Goal: Task Accomplishment & Management: Complete application form

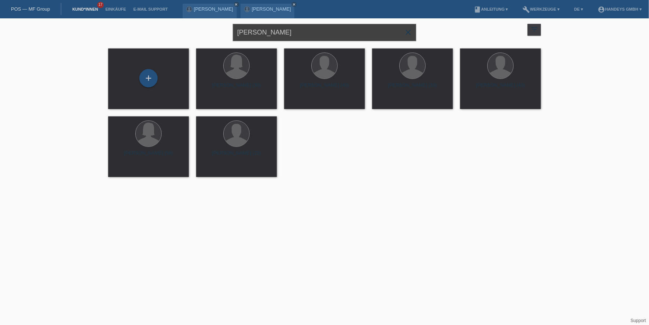
drag, startPoint x: 290, startPoint y: 37, endPoint x: 207, endPoint y: 34, distance: 83.0
click at [207, 34] on div "arda buse close filter_list view_module Alle Kund*innen anzeigen star Markierte…" at bounding box center [325, 31] width 440 height 26
paste input "Shkurte"
type input "Shkurte"
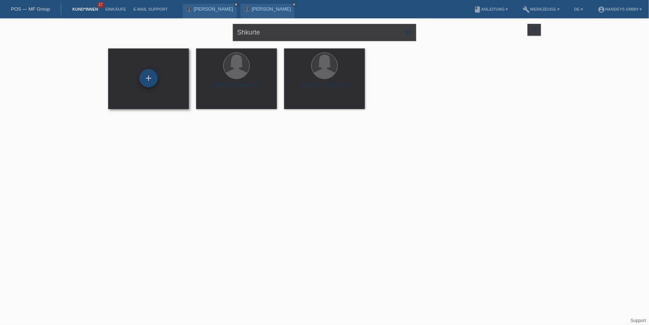
click at [145, 84] on div "+" at bounding box center [148, 78] width 18 height 18
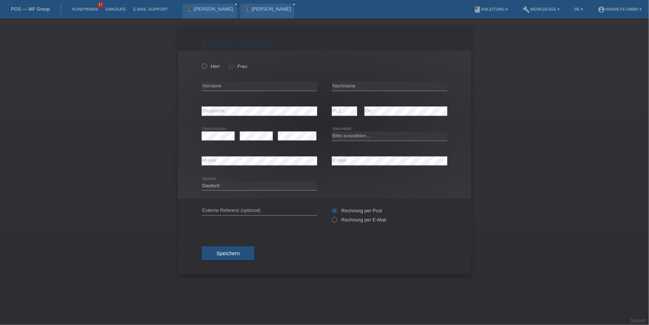
click at [227, 62] on icon at bounding box center [227, 62] width 0 height 0
click at [233, 66] on input "Frau" at bounding box center [231, 65] width 5 height 5
radio input "true"
click at [221, 85] on input "text" at bounding box center [260, 85] width 116 height 9
paste input "Shkurte"
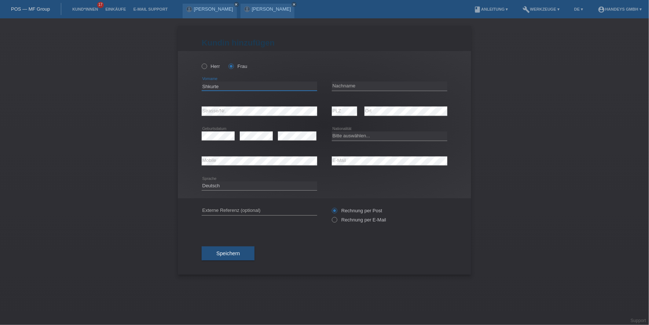
type input "Shkurte"
click at [378, 86] on input "text" at bounding box center [390, 85] width 116 height 9
paste input "Kastrati-Dellova"
type input "Kastrati-Dellova"
select select "CH"
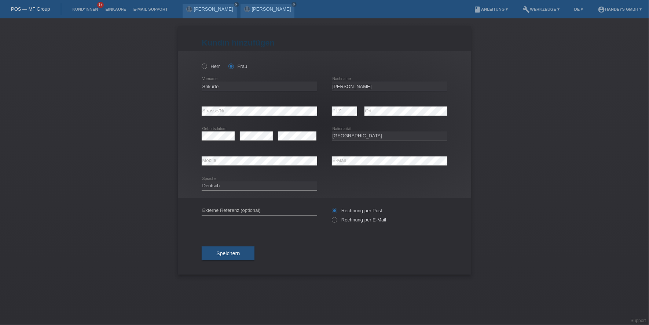
click at [238, 205] on div "error Externe Referenz (optional)" at bounding box center [260, 210] width 116 height 25
click at [236, 208] on input "text" at bounding box center [260, 210] width 116 height 9
type input "DERYA"
click at [133, 183] on div "Kund*in hinzufügen Kunde hinzufügen Kundin hinzufügen Herr Frau Shkurte error V…" at bounding box center [324, 171] width 649 height 306
click at [236, 253] on span "Speichern" at bounding box center [227, 253] width 23 height 6
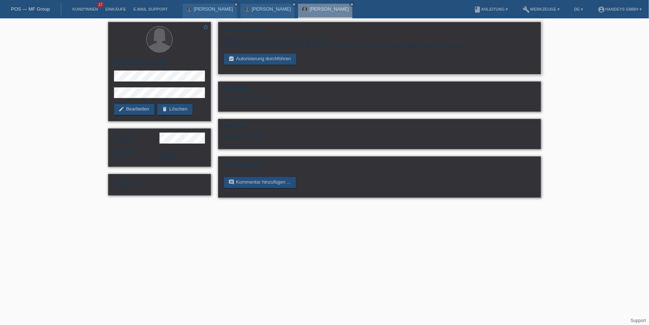
click at [255, 52] on div "Bitte führen Sie zuerst eine Autorisierung durch. Bitte lassen Sie sich von der…" at bounding box center [379, 51] width 311 height 28
click at [256, 55] on link "assignment_turned_in Autorisierung durchführen" at bounding box center [260, 59] width 72 height 11
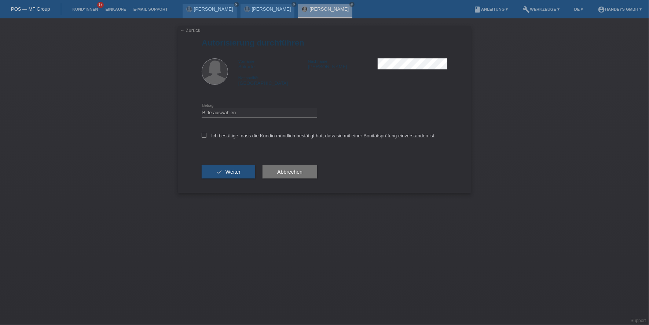
click at [261, 107] on div "Bitte auswählen CHF 1.00 - CHF 499.00 CHF 500.00 - CHF 1'999.00 CHF 2'000.00 - …" at bounding box center [260, 113] width 116 height 25
click at [262, 110] on select "Bitte auswählen CHF 1.00 - CHF 499.00 CHF 500.00 - CHF 1'999.00 CHF 2'000.00 - …" at bounding box center [260, 112] width 116 height 9
select select "3"
click at [202, 108] on select "Bitte auswählen CHF 1.00 - CHF 499.00 CHF 500.00 - CHF 1'999.00 CHF 2'000.00 - …" at bounding box center [260, 112] width 116 height 9
click at [249, 136] on label "Ich bestätige, dass die Kundin mündlich bestätigt hat, dass sie mit einer Bonit…" at bounding box center [319, 136] width 234 height 6
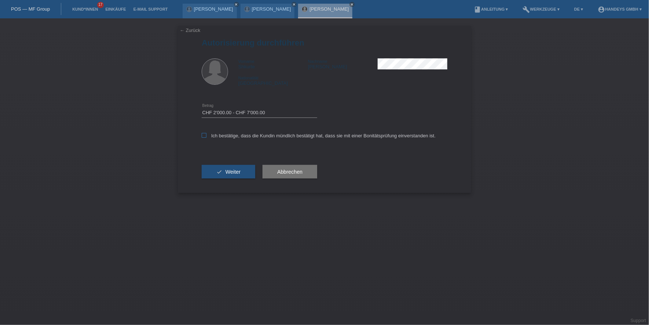
click at [207, 136] on input "Ich bestätige, dass die Kundin mündlich bestätigt hat, dass sie mit einer Bonit…" at bounding box center [204, 135] width 5 height 5
checkbox input "true"
click at [232, 171] on span "Weiter" at bounding box center [233, 172] width 15 height 6
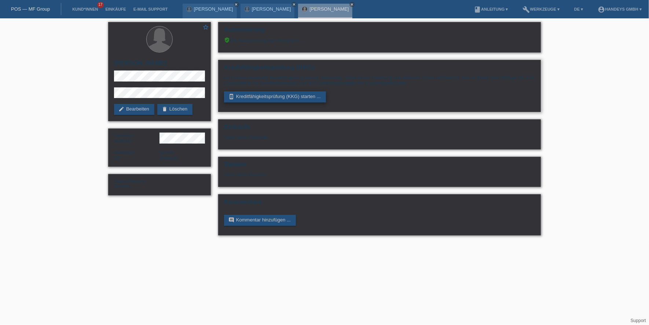
click at [270, 92] on link "perm_device_information Kreditfähigkeitsprüfung (KKG) starten ..." at bounding box center [275, 96] width 102 height 11
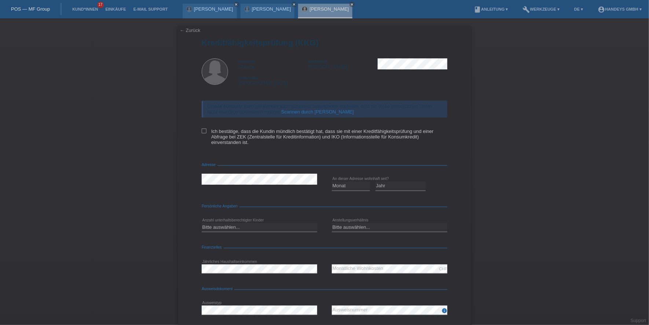
click at [305, 109] on link "Scannen durch Kundin" at bounding box center [317, 112] width 73 height 6
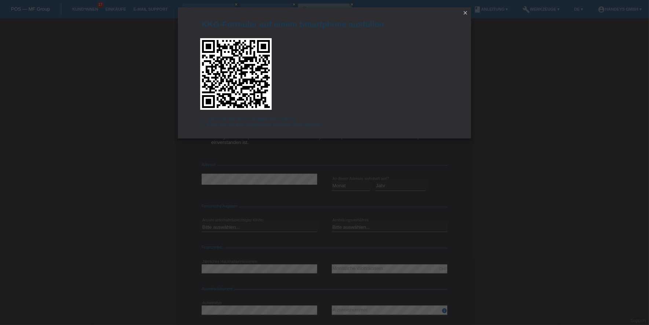
click at [464, 15] on icon "close" at bounding box center [466, 13] width 6 height 6
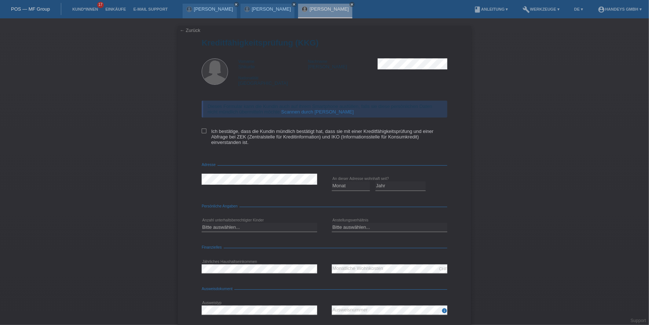
click at [180, 29] on link "← Zurück" at bounding box center [190, 31] width 21 height 6
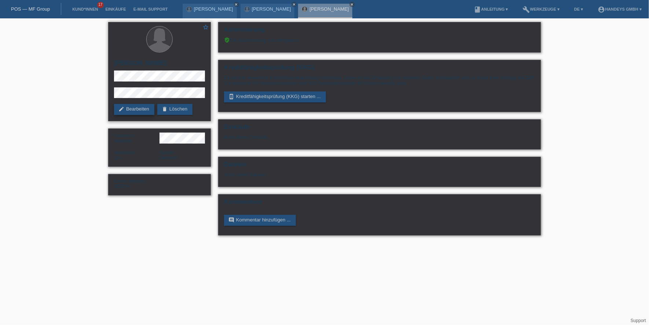
click at [114, 110] on link "edit Bearbeiten" at bounding box center [134, 109] width 40 height 11
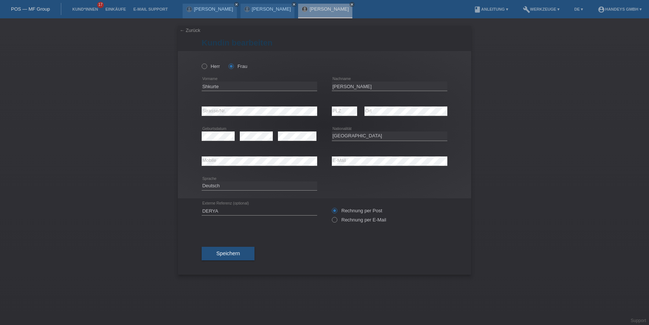
select select "CH"
click at [209, 88] on input "Shkurte" at bounding box center [260, 85] width 116 height 9
click at [211, 89] on input "Shkurte" at bounding box center [260, 85] width 116 height 9
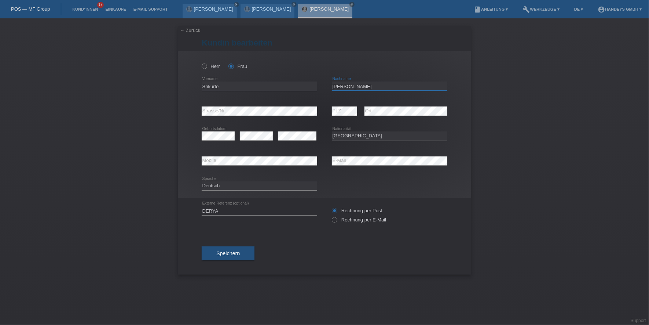
click at [340, 84] on input "[PERSON_NAME]" at bounding box center [390, 85] width 116 height 9
drag, startPoint x: 400, startPoint y: 88, endPoint x: 309, endPoint y: 84, distance: 90.7
click at [309, 84] on div "Shkurte error Vorname Kastrati-Dellova error Nachname" at bounding box center [325, 86] width 246 height 25
click at [324, 160] on div "error Mobile error E-Mail" at bounding box center [325, 161] width 246 height 25
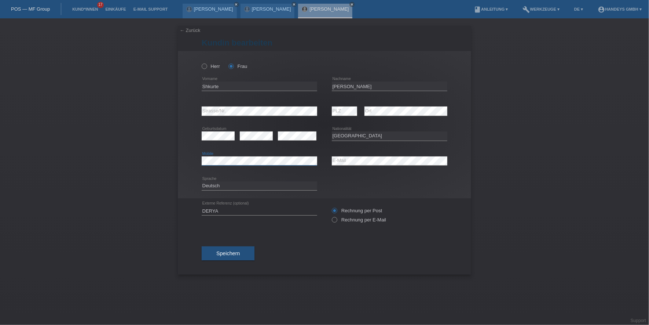
click at [212, 166] on div "error Mobile" at bounding box center [260, 161] width 116 height 25
click at [241, 256] on button "Speichern" at bounding box center [228, 253] width 53 height 14
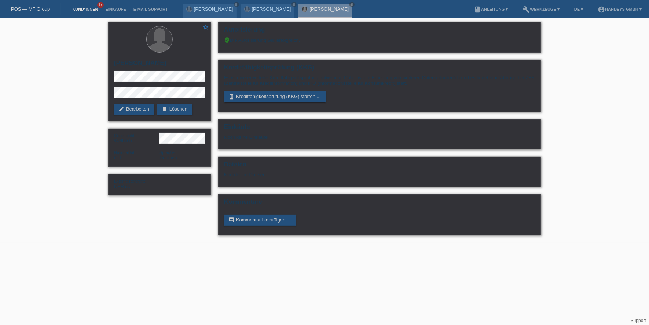
click at [83, 8] on link "Kund*innen" at bounding box center [85, 9] width 33 height 4
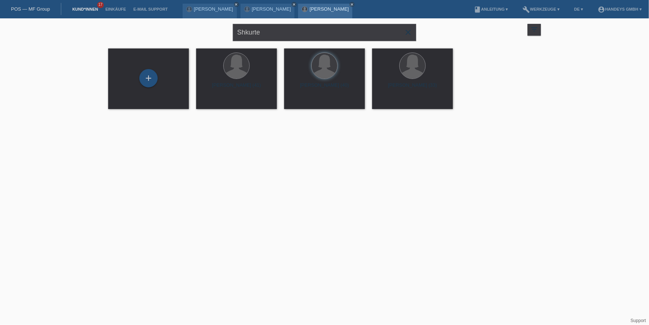
click at [310, 8] on link "[PERSON_NAME]" at bounding box center [329, 9] width 39 height 6
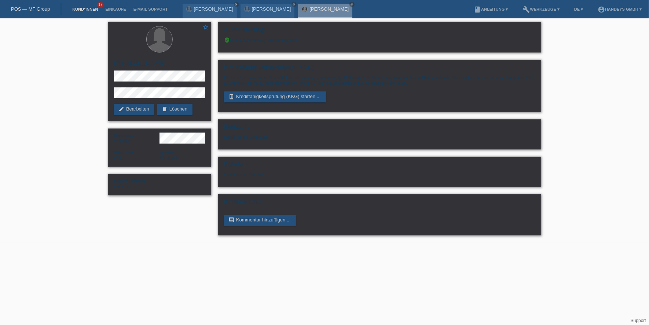
click at [81, 11] on link "Kund*innen" at bounding box center [85, 9] width 33 height 4
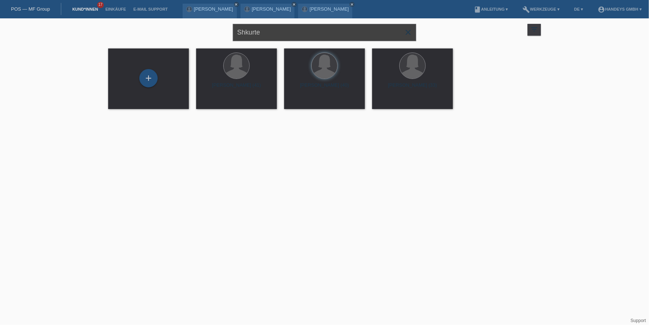
drag, startPoint x: 253, startPoint y: 34, endPoint x: 222, endPoint y: 33, distance: 31.6
click at [223, 33] on div "Shkurte close filter_list view_module Alle Kund*innen anzeigen star Markierte K…" at bounding box center [325, 31] width 440 height 26
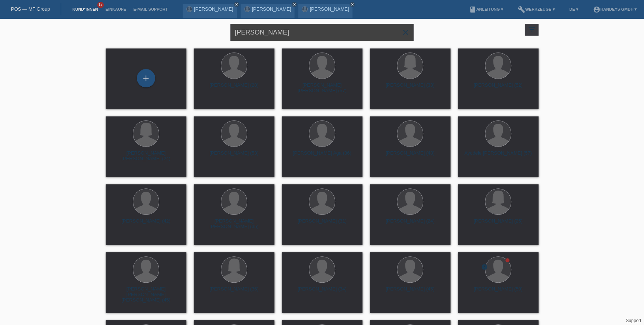
drag, startPoint x: 295, startPoint y: 36, endPoint x: 58, endPoint y: 33, distance: 237.4
type input "sengel"
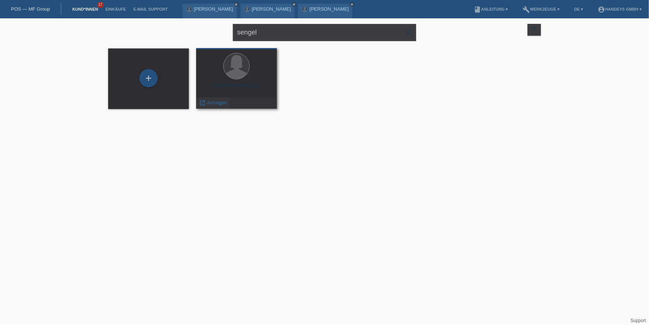
click at [218, 102] on span "Anzeigen" at bounding box center [217, 103] width 20 height 6
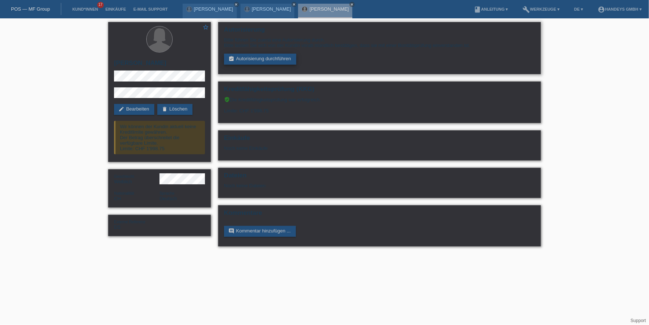
click at [257, 55] on link "assignment_turned_in Autorisierung durchführen" at bounding box center [260, 59] width 72 height 11
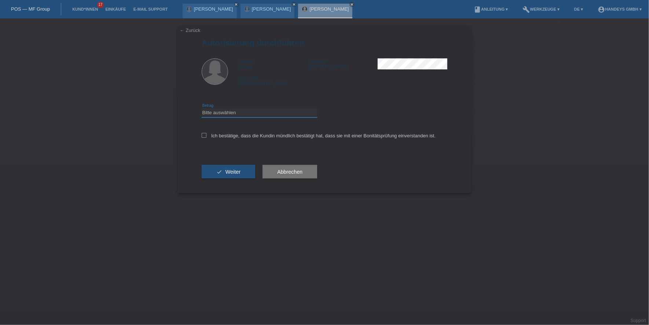
drag, startPoint x: 260, startPoint y: 110, endPoint x: 261, endPoint y: 118, distance: 7.4
click at [260, 110] on select "Bitte auswählen CHF 1.00 - CHF 499.00 CHF 500.00 - CHF 1'999.00 CHF 2'000.00 - …" at bounding box center [260, 112] width 116 height 9
select select "3"
click at [202, 108] on select "Bitte auswählen CHF 1.00 - CHF 499.00 CHF 500.00 - CHF 1'999.00 CHF 2'000.00 - …" at bounding box center [260, 112] width 116 height 9
click at [253, 137] on label "Ich bestätige, dass die Kundin mündlich bestätigt hat, dass sie mit einer Bonit…" at bounding box center [319, 136] width 234 height 6
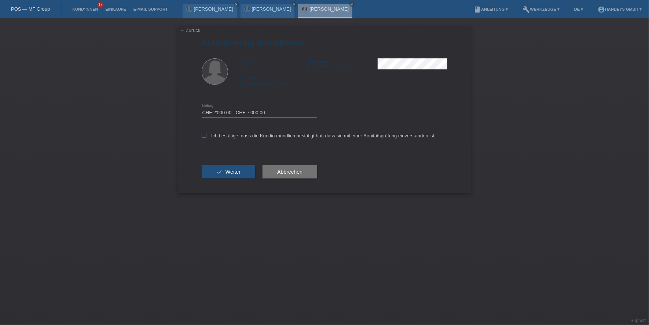
click at [207, 137] on input "Ich bestätige, dass die Kundin mündlich bestätigt hat, dass sie mit einer Bonit…" at bounding box center [204, 135] width 5 height 5
checkbox input "true"
click at [291, 172] on span "Abbrechen" at bounding box center [289, 172] width 25 height 6
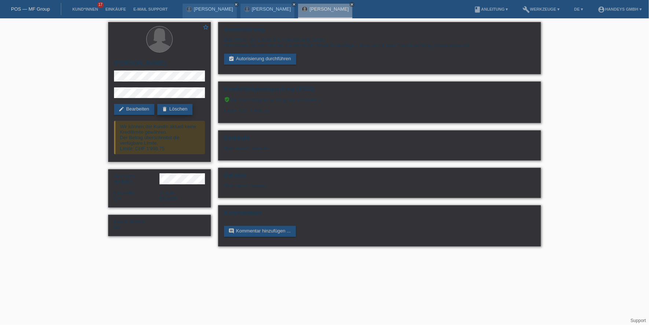
click at [173, 106] on link "delete Löschen" at bounding box center [174, 109] width 35 height 11
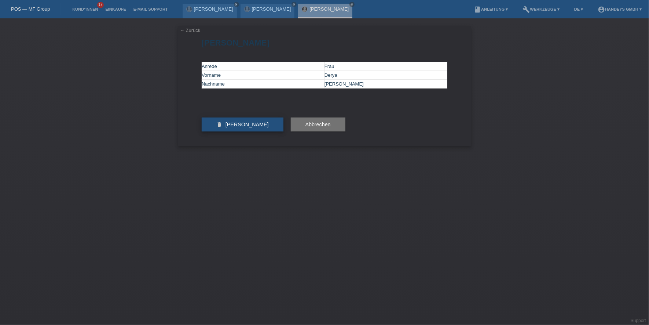
click at [267, 131] on button "delete [PERSON_NAME]" at bounding box center [243, 124] width 82 height 14
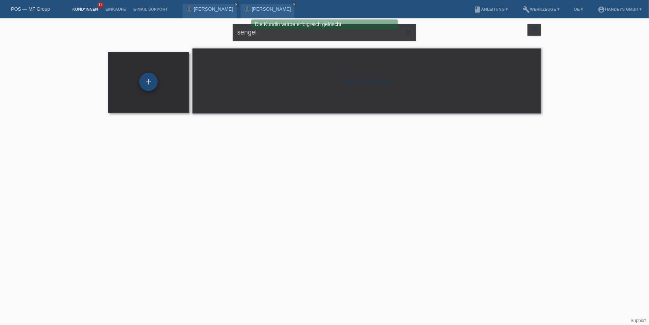
click at [152, 79] on div "+" at bounding box center [148, 82] width 18 height 18
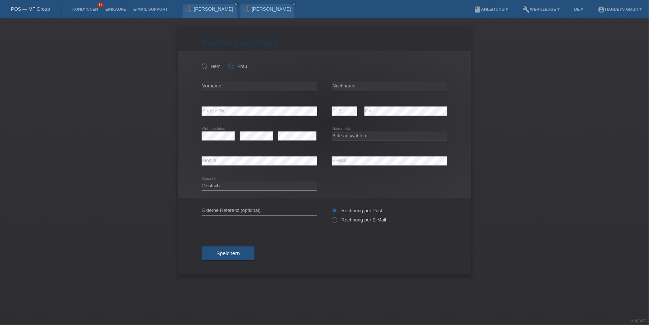
click at [241, 66] on label "Frau" at bounding box center [238, 66] width 19 height 6
click at [233, 66] on input "Frau" at bounding box center [231, 65] width 5 height 5
radio input "true"
click at [237, 91] on div "error Vorname" at bounding box center [260, 86] width 116 height 25
click at [237, 85] on input "text" at bounding box center [260, 85] width 116 height 9
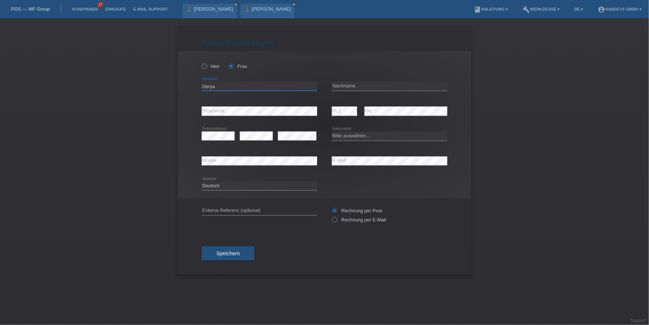
type input "Derya"
type input "[PERSON_NAME]"
click at [364, 135] on select "Bitte auswählen... Schweiz Deutschland Liechtenstein Österreich ------------ Af…" at bounding box center [390, 135] width 116 height 9
select select "CH"
click at [332, 131] on select "Bitte auswählen... Schweiz Deutschland Liechtenstein Österreich ------------ Af…" at bounding box center [390, 135] width 116 height 9
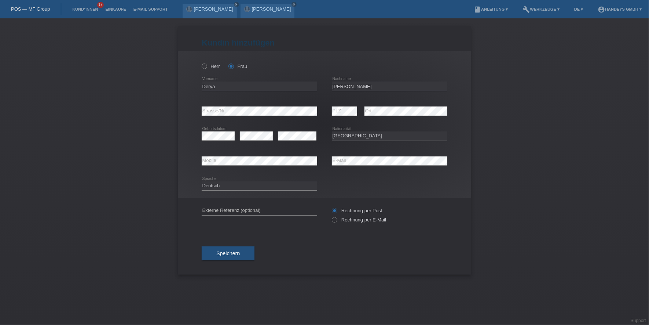
click at [242, 204] on div "error Externe Referenz (optional)" at bounding box center [260, 210] width 116 height 25
click at [240, 209] on input "text" at bounding box center [260, 210] width 116 height 9
type input "d"
type input "DERYA"
drag, startPoint x: 180, startPoint y: 241, endPoint x: 192, endPoint y: 242, distance: 12.2
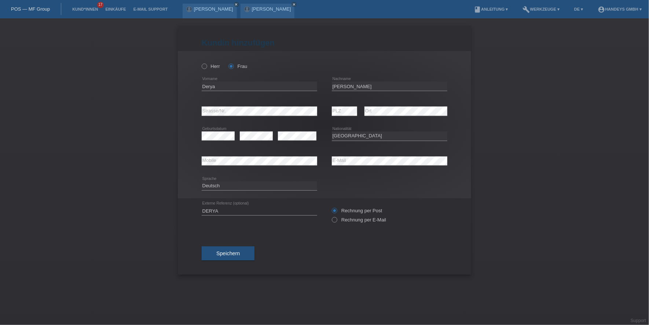
click at [180, 241] on div "Kund*in hinzufügen Kunde hinzufügen Kundin hinzufügen Herr Frau Derya error Vor…" at bounding box center [324, 150] width 293 height 249
click at [331, 216] on icon at bounding box center [331, 216] width 0 height 0
click at [335, 219] on input "Rechnung per E-Mail" at bounding box center [334, 221] width 5 height 9
radio input "true"
click at [248, 248] on button "Speichern" at bounding box center [228, 253] width 53 height 14
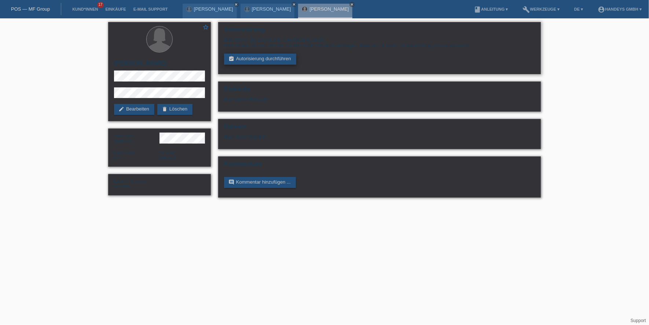
click at [264, 63] on link "assignment_turned_in Autorisierung durchführen" at bounding box center [260, 59] width 72 height 11
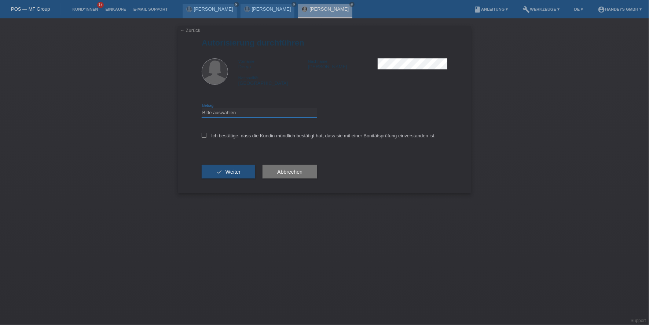
click at [266, 115] on select "Bitte auswählen CHF 1.00 - CHF 499.00 CHF 500.00 - CHF 1'999.00 CHF 2'000.00 - …" at bounding box center [260, 112] width 116 height 9
select select "3"
click at [202, 108] on select "Bitte auswählen CHF 1.00 - CHF 499.00 CHF 500.00 - CHF 1'999.00 CHF 2'000.00 - …" at bounding box center [260, 112] width 116 height 9
click at [258, 135] on label "Ich bestätige, dass die Kundin mündlich bestätigt hat, dass sie mit einer Bonit…" at bounding box center [319, 136] width 234 height 6
click at [207, 135] on input "Ich bestätige, dass die Kundin mündlich bestätigt hat, dass sie mit einer Bonit…" at bounding box center [204, 135] width 5 height 5
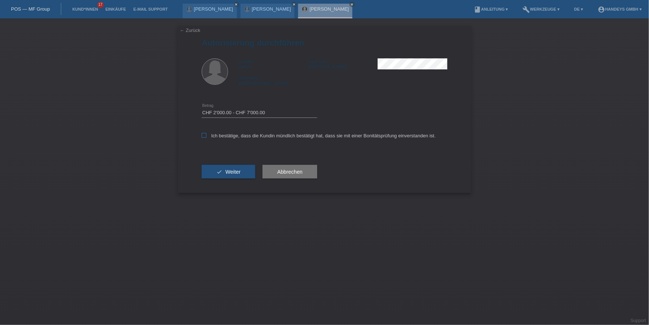
checkbox input "true"
click at [227, 175] on button "check Weiter" at bounding box center [229, 172] width 54 height 14
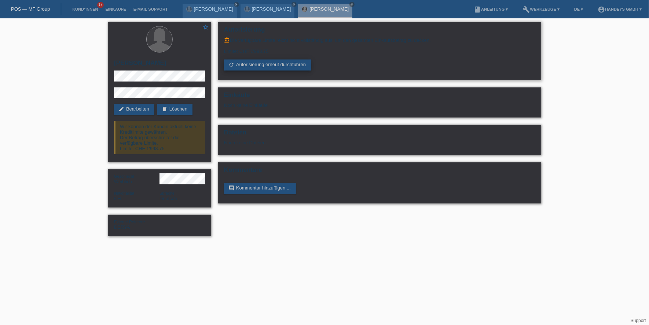
click at [267, 64] on link "refresh Autorisierung erneut durchführen" at bounding box center [267, 64] width 87 height 11
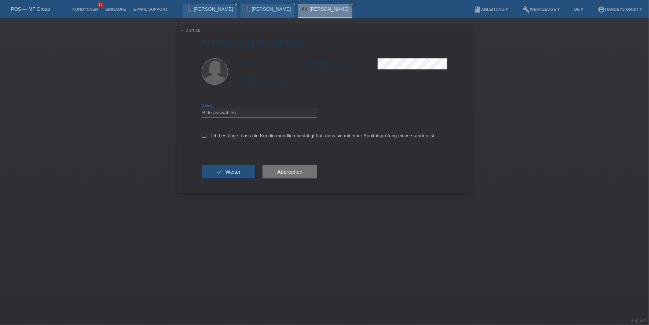
click at [246, 116] on select "Bitte auswählen CHF 1.00 - CHF 499.00 CHF 500.00 - CHF 1'999.00 CHF 2'000.00 - …" at bounding box center [260, 112] width 116 height 9
select select "3"
click at [202, 108] on select "Bitte auswählen CHF 1.00 - CHF 499.00 CHF 500.00 - CHF 1'999.00 CHF 2'000.00 - …" at bounding box center [260, 112] width 116 height 9
click at [234, 134] on label "Ich bestätige, dass die Kundin mündlich bestätigt hat, dass sie mit einer Bonit…" at bounding box center [319, 136] width 234 height 6
click at [207, 134] on input "Ich bestätige, dass die Kundin mündlich bestätigt hat, dass sie mit einer Bonit…" at bounding box center [204, 135] width 5 height 5
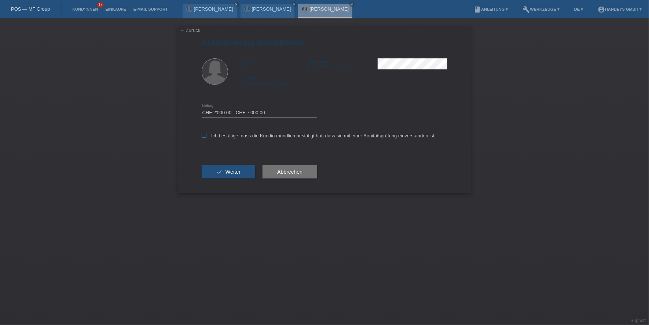
checkbox input "true"
click at [220, 169] on button "check Weiter" at bounding box center [229, 172] width 54 height 14
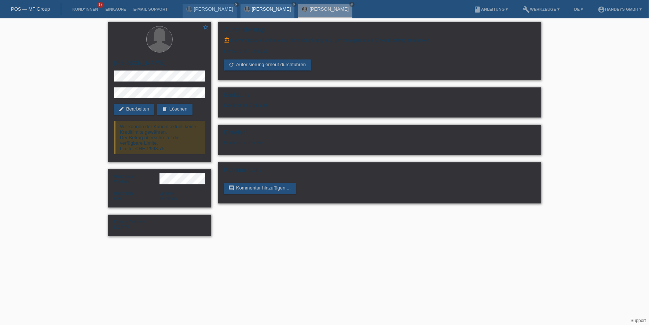
click at [265, 8] on link "[PERSON_NAME]" at bounding box center [271, 9] width 39 height 6
